Goal: Information Seeking & Learning: Learn about a topic

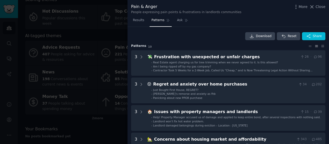
click at [111, 53] on div at bounding box center [164, 72] width 329 height 144
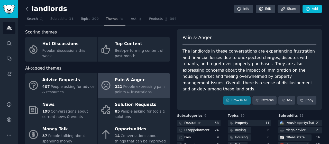
click at [28, 10] on icon at bounding box center [26, 8] width 5 height 5
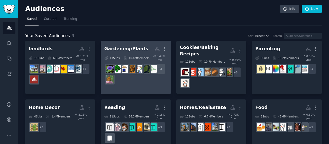
click at [127, 48] on div "Gardening/Plants" at bounding box center [126, 48] width 44 height 6
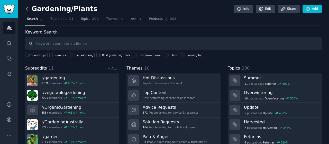
click at [26, 11] on icon at bounding box center [26, 8] width 5 height 5
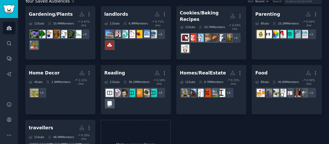
scroll to position [37, 0]
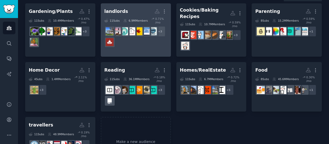
click at [145, 39] on div "+ 3" at bounding box center [135, 37] width 63 height 22
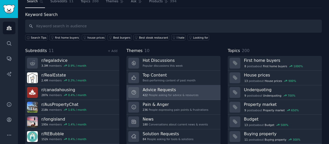
scroll to position [26, 0]
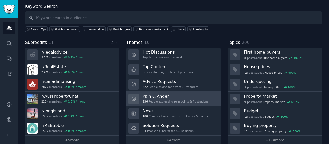
click at [185, 97] on h3 "Pain & Anger" at bounding box center [176, 95] width 66 height 5
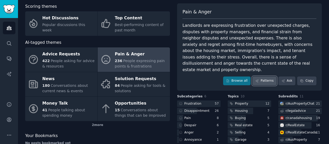
click at [270, 76] on link "Patterns" at bounding box center [264, 80] width 24 height 9
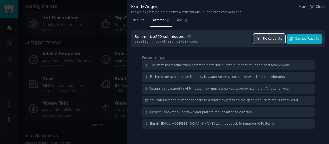
click at [282, 38] on span "Re-calculate" at bounding box center [272, 38] width 19 height 5
